Goal: Task Accomplishment & Management: Use online tool/utility

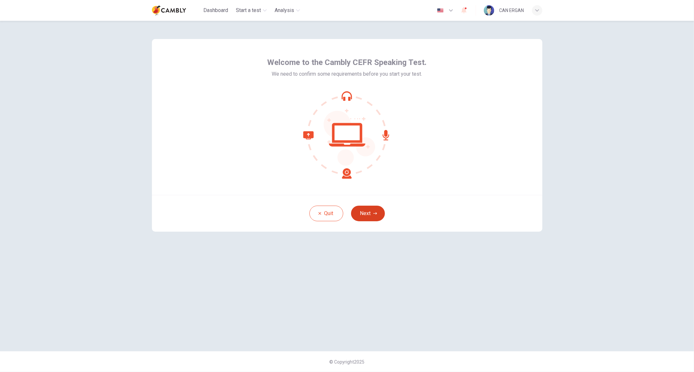
click at [377, 213] on icon "button" at bounding box center [375, 214] width 4 height 4
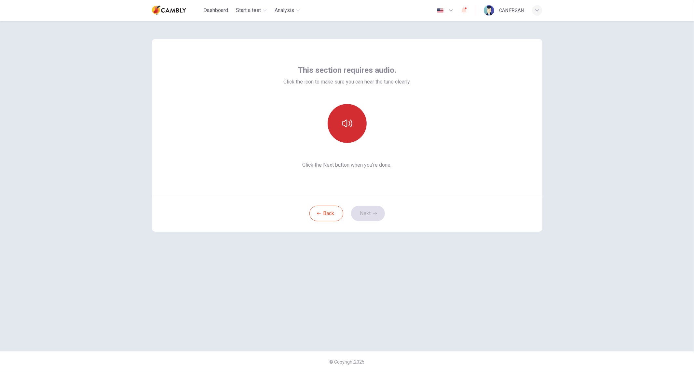
click at [352, 131] on button "button" at bounding box center [347, 123] width 39 height 39
click at [340, 116] on button "button" at bounding box center [347, 123] width 39 height 39
click at [345, 126] on icon "button" at bounding box center [347, 124] width 10 height 8
click at [377, 210] on button "Next" at bounding box center [368, 214] width 34 height 16
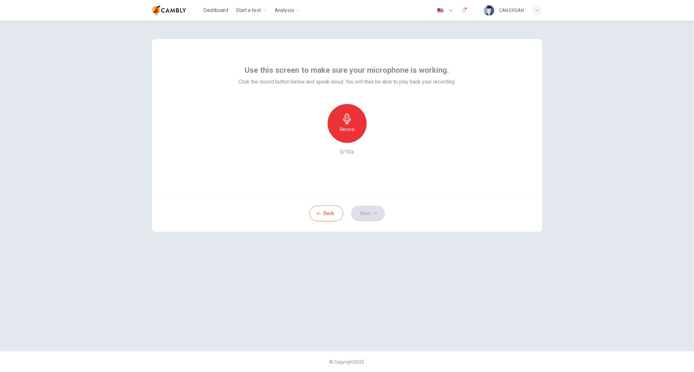
click at [353, 137] on div "Record" at bounding box center [347, 123] width 39 height 39
click at [379, 140] on icon "button" at bounding box center [377, 138] width 7 height 7
click at [372, 212] on button "Next" at bounding box center [368, 214] width 34 height 16
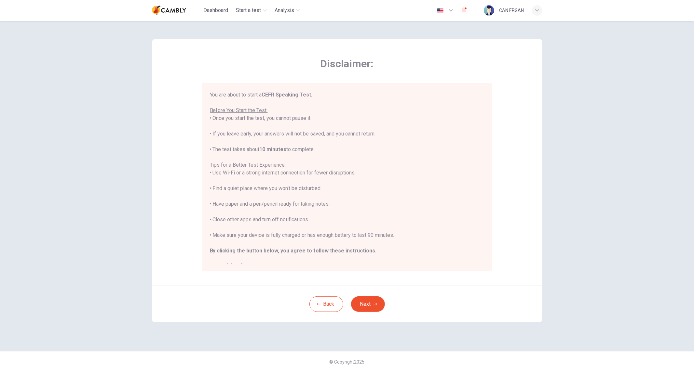
drag, startPoint x: 226, startPoint y: 149, endPoint x: 334, endPoint y: 150, distance: 108.0
click at [334, 150] on div "You are about to start a CEFR Speaking Test . Before You Start the Test: • Once…" at bounding box center [347, 181] width 275 height 180
drag, startPoint x: 222, startPoint y: 173, endPoint x: 356, endPoint y: 177, distance: 134.7
click at [356, 177] on div "You are about to start a CEFR Speaking Test . Before You Start the Test: • Once…" at bounding box center [347, 181] width 275 height 180
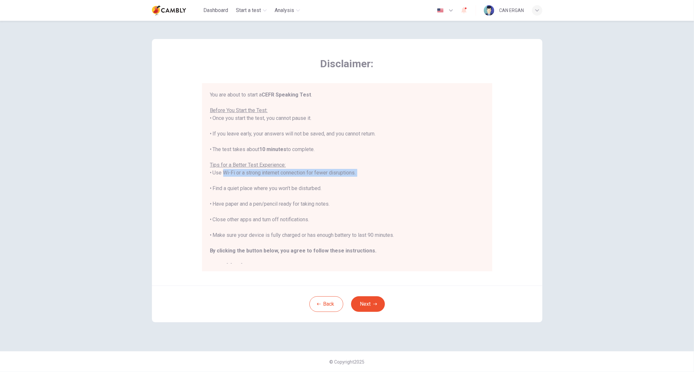
click at [356, 177] on div "You are about to start a CEFR Speaking Test . Before You Start the Test: • Once…" at bounding box center [347, 181] width 275 height 180
drag, startPoint x: 262, startPoint y: 185, endPoint x: 339, endPoint y: 187, distance: 76.1
click at [339, 187] on div "You are about to start a CEFR Speaking Test . Before You Start the Test: • Once…" at bounding box center [347, 181] width 275 height 180
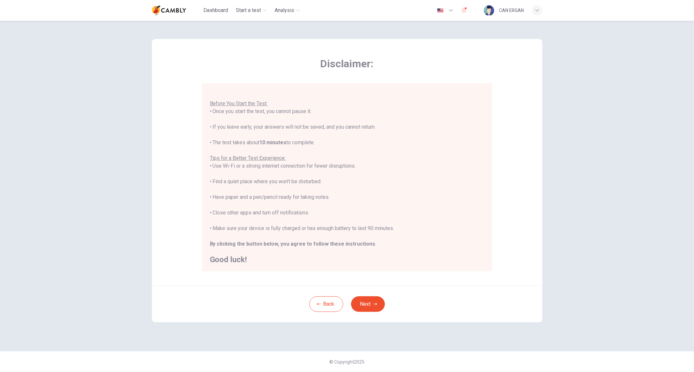
scroll to position [7, 0]
click at [366, 302] on button "Next" at bounding box center [368, 305] width 34 height 16
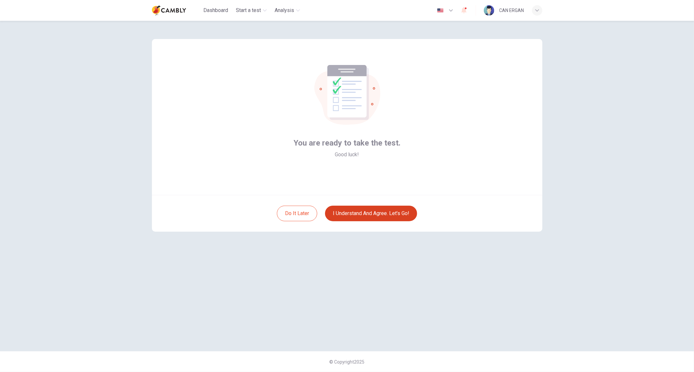
click at [373, 220] on button "I understand and agree. Let’s go!" at bounding box center [371, 214] width 92 height 16
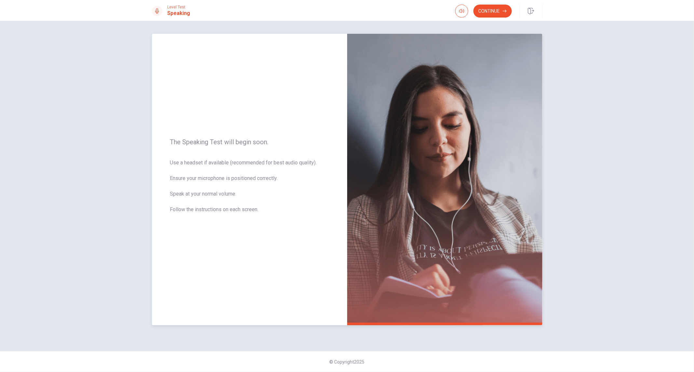
click at [319, 226] on div "The Speaking Test will begin soon. Use a headset if available (recommended for …" at bounding box center [249, 180] width 195 height 292
click at [496, 14] on button "Continue" at bounding box center [492, 11] width 38 height 13
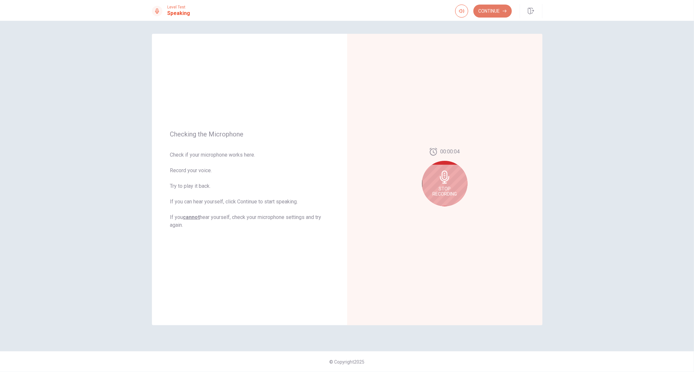
click at [495, 15] on button "Continue" at bounding box center [492, 11] width 38 height 13
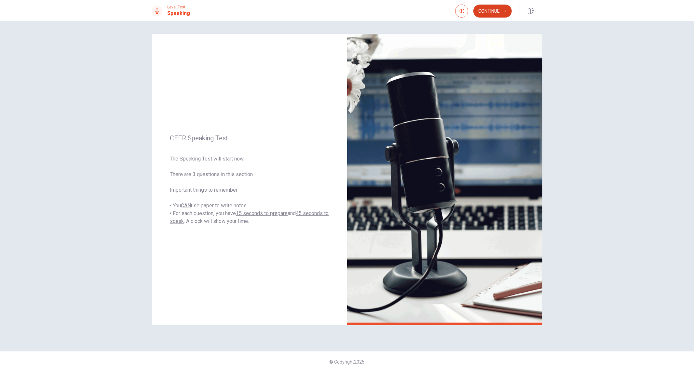
click at [500, 8] on button "Continue" at bounding box center [492, 11] width 38 height 13
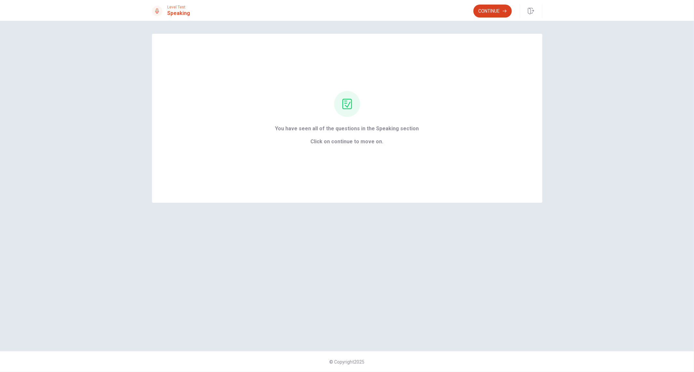
click at [497, 15] on button "Continue" at bounding box center [492, 11] width 38 height 13
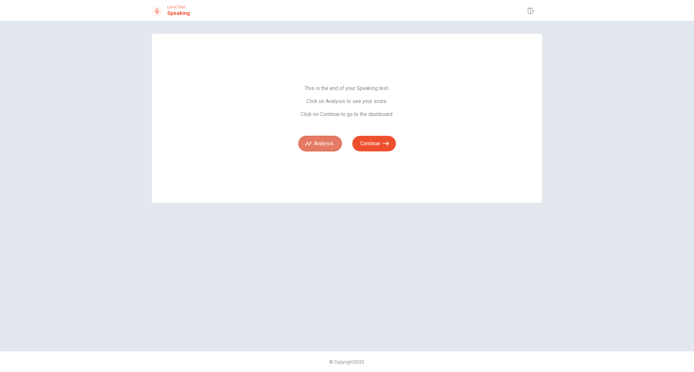
click at [323, 142] on button "Analysis" at bounding box center [320, 144] width 44 height 16
